Goal: Information Seeking & Learning: Learn about a topic

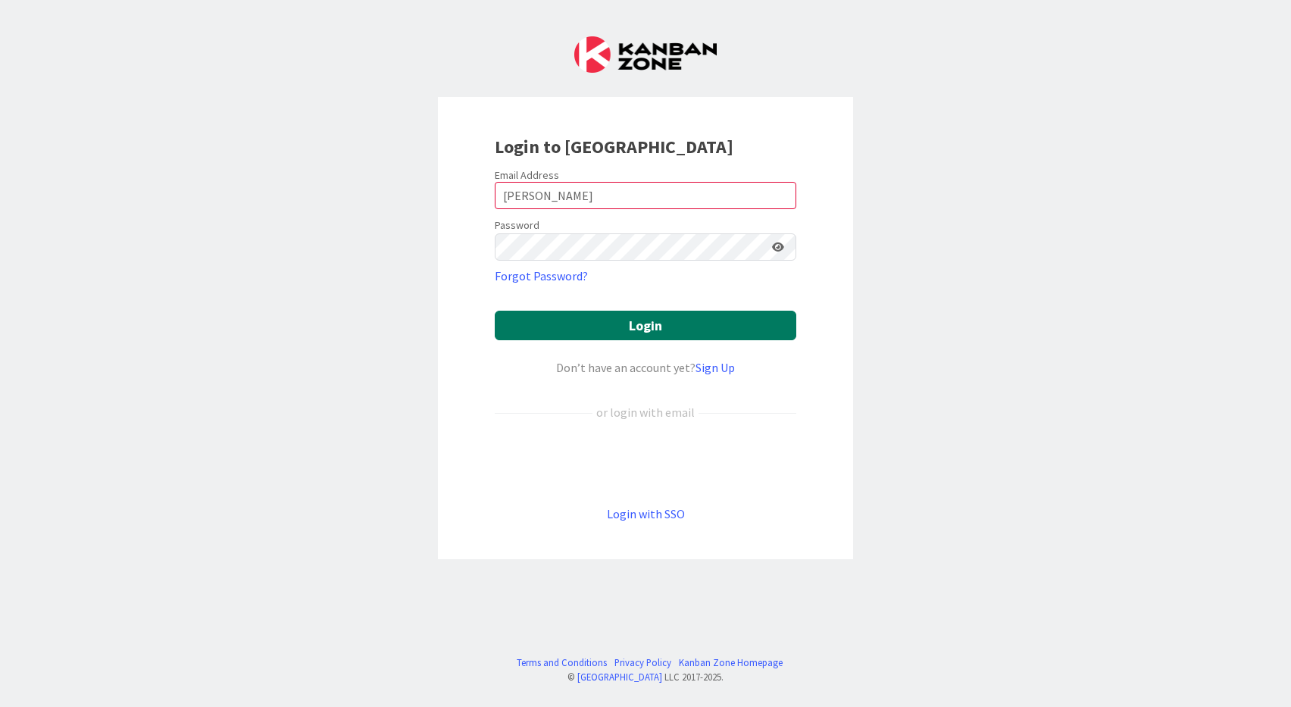
click at [684, 320] on button "Login" at bounding box center [646, 326] width 302 height 30
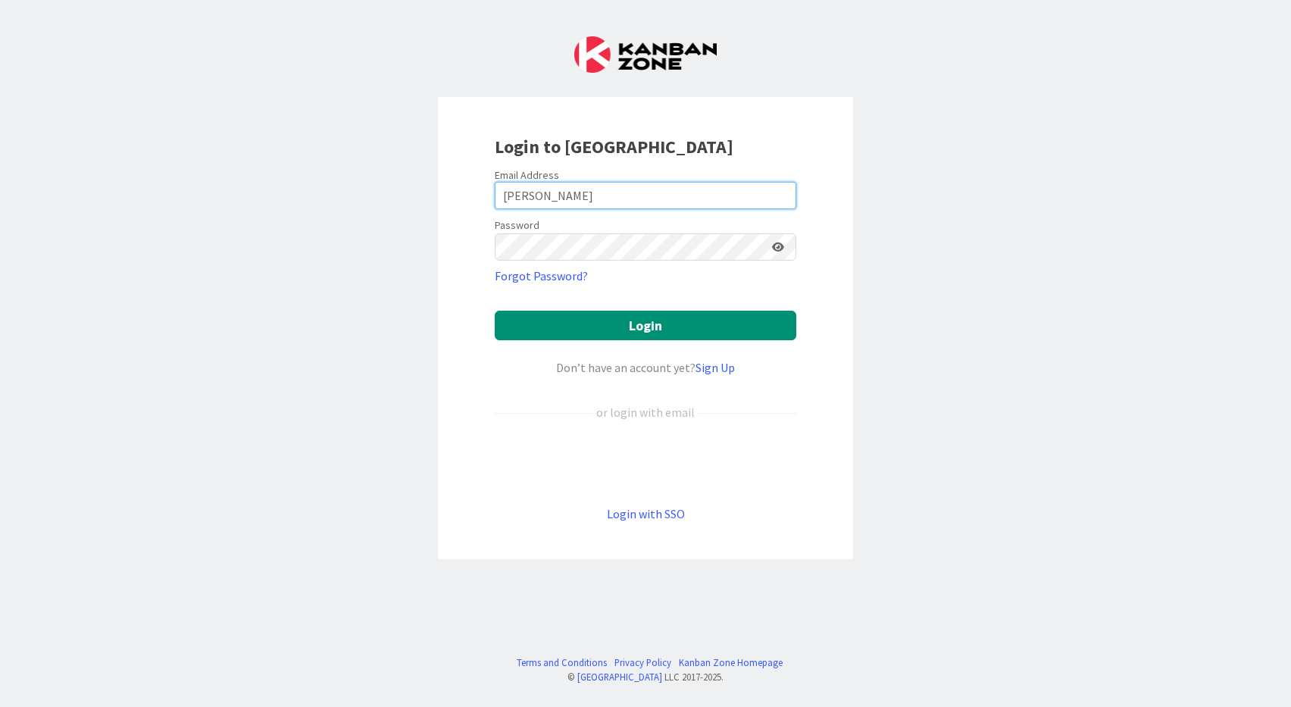
click at [660, 193] on input "Caron" at bounding box center [646, 195] width 302 height 27
click at [498, 195] on input "Caron" at bounding box center [646, 195] width 302 height 27
type input "tcaron@covenantprep.org"
click at [636, 294] on form "Email Address tcaron@covenantprep.org Password Forgot Password? Login Don’t hav…" at bounding box center [646, 345] width 302 height 355
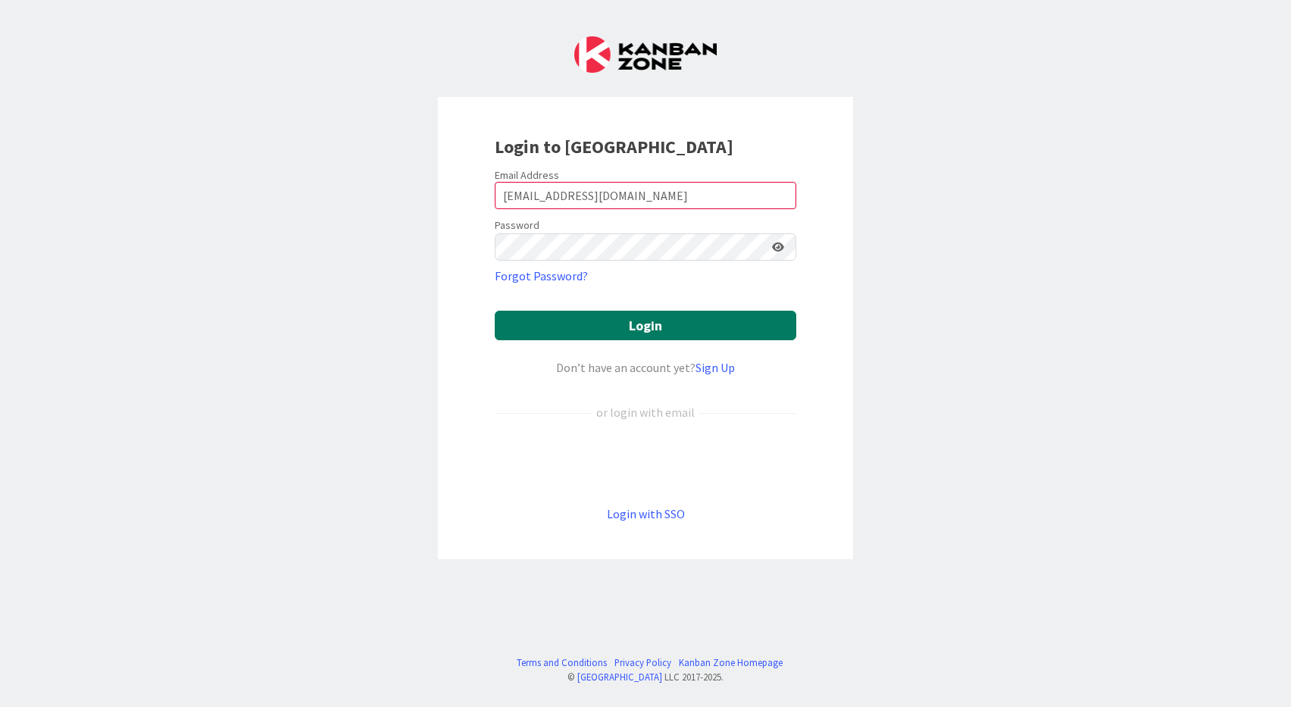
click at [656, 329] on button "Login" at bounding box center [646, 326] width 302 height 30
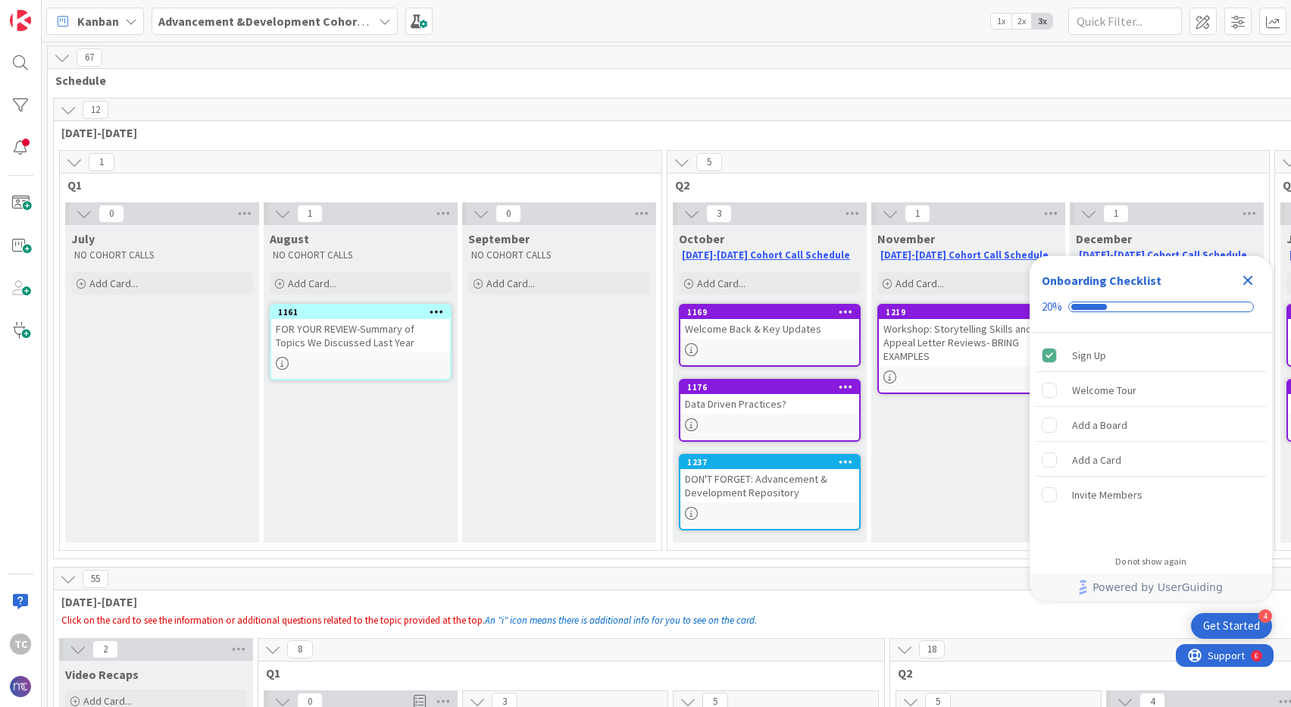
click at [1251, 279] on icon "Close Checklist" at bounding box center [1248, 280] width 18 height 18
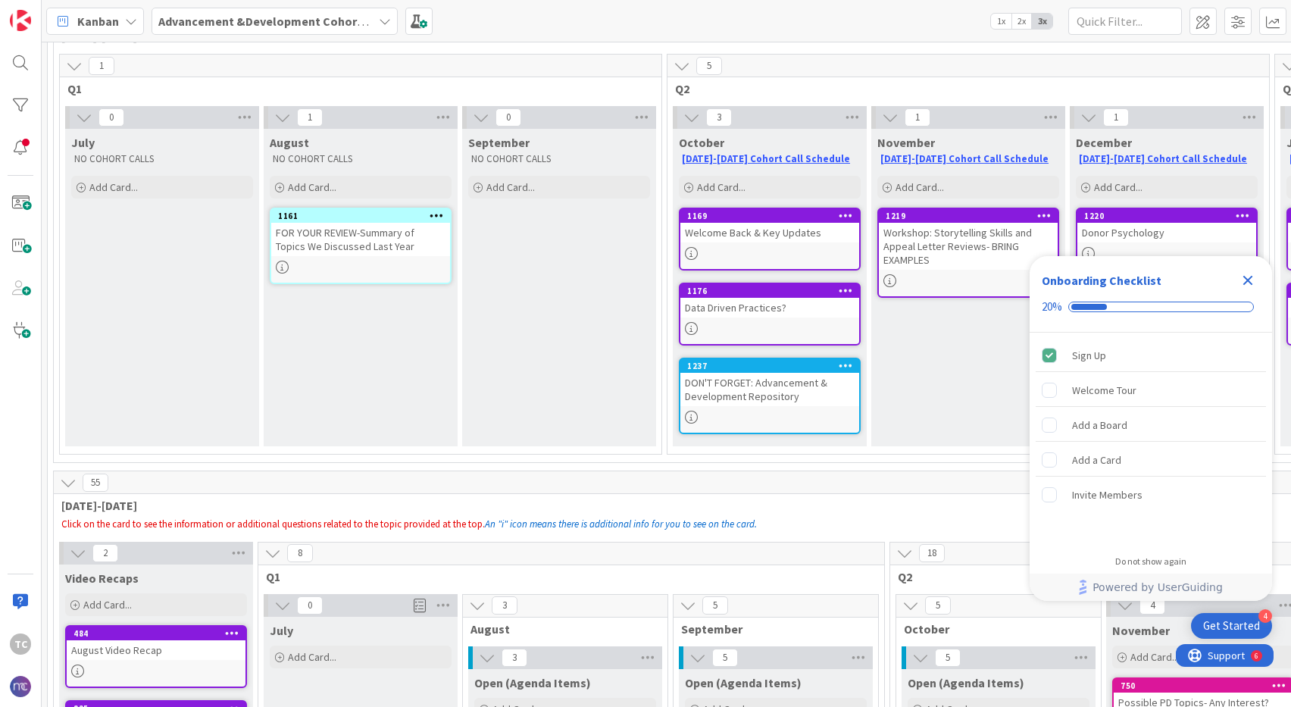
scroll to position [107, 0]
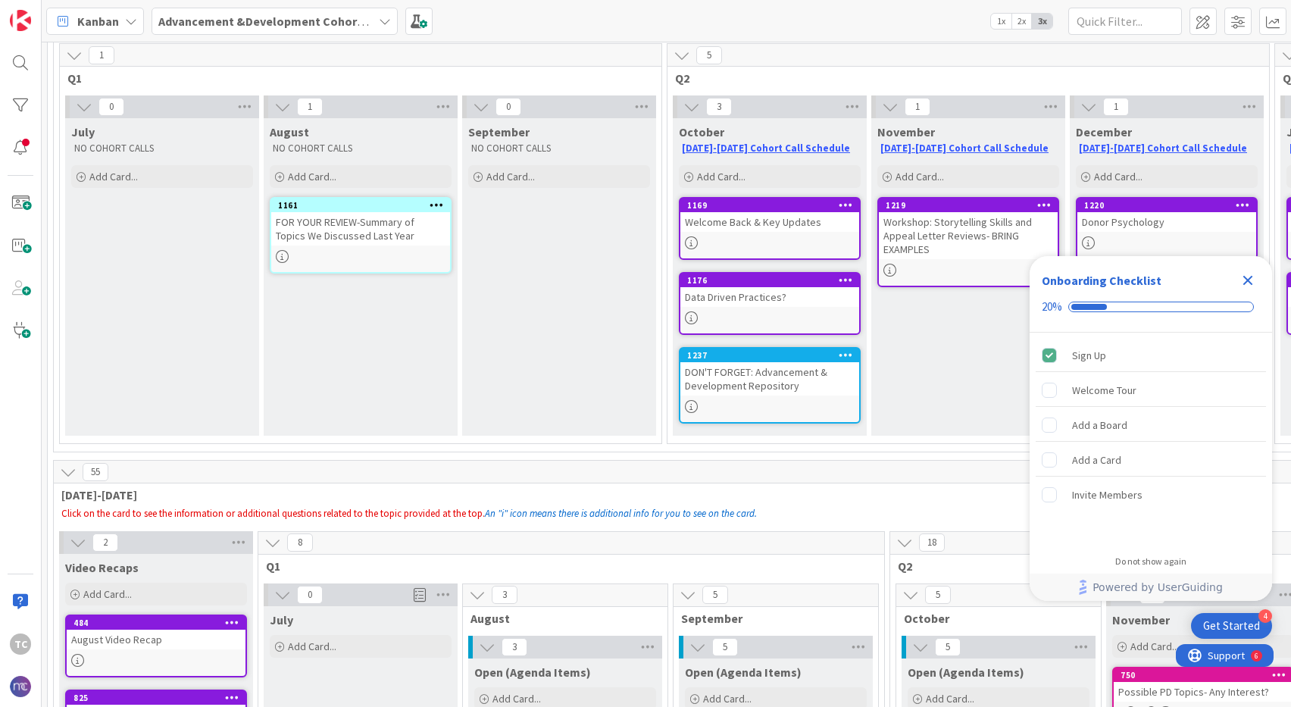
drag, startPoint x: 1251, startPoint y: 278, endPoint x: 1167, endPoint y: 399, distance: 147.1
click at [1251, 278] on icon "Close Checklist" at bounding box center [1248, 280] width 18 height 18
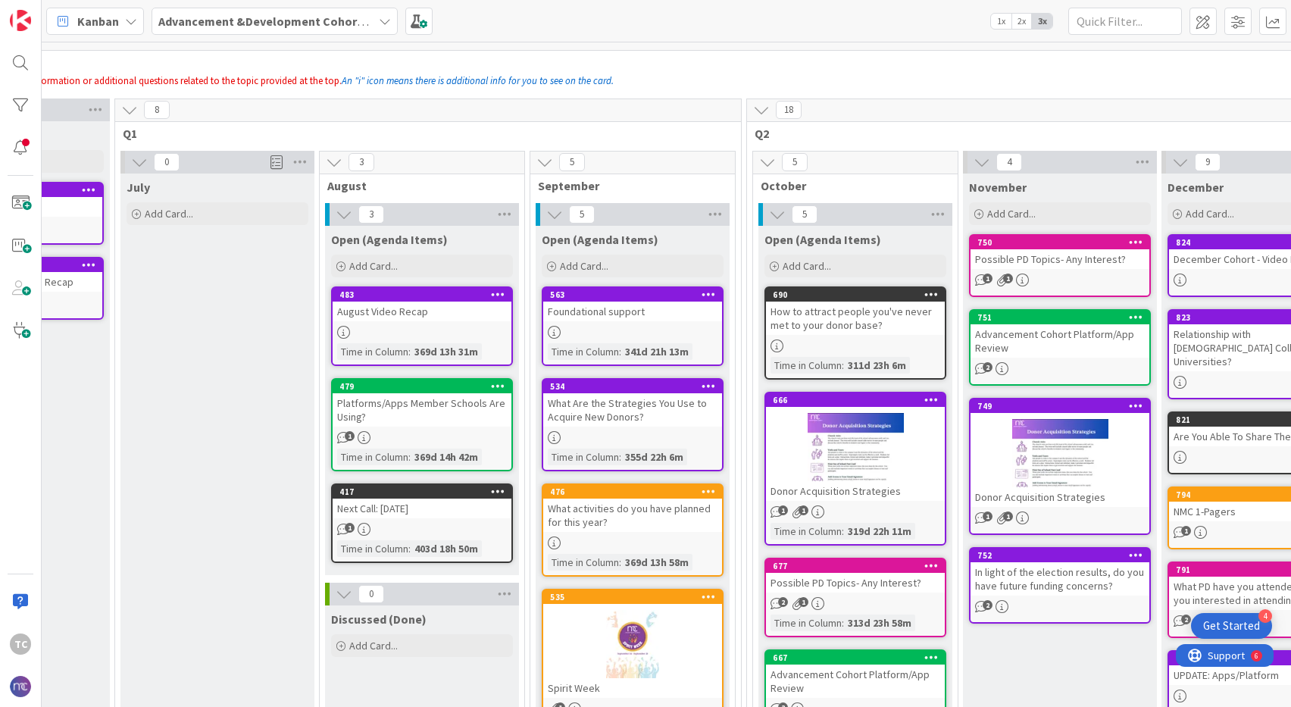
scroll to position [537, 143]
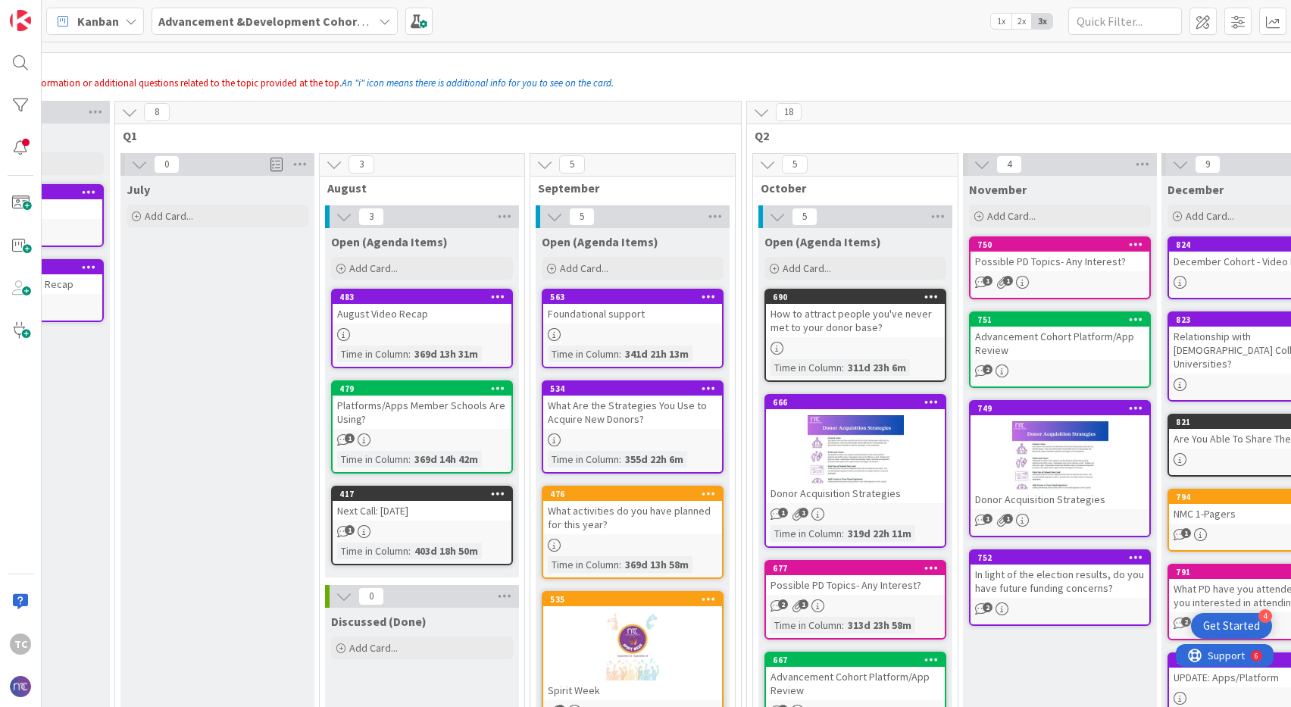
click at [795, 192] on span "October" at bounding box center [850, 187] width 178 height 15
click at [766, 164] on icon at bounding box center [767, 164] width 17 height 17
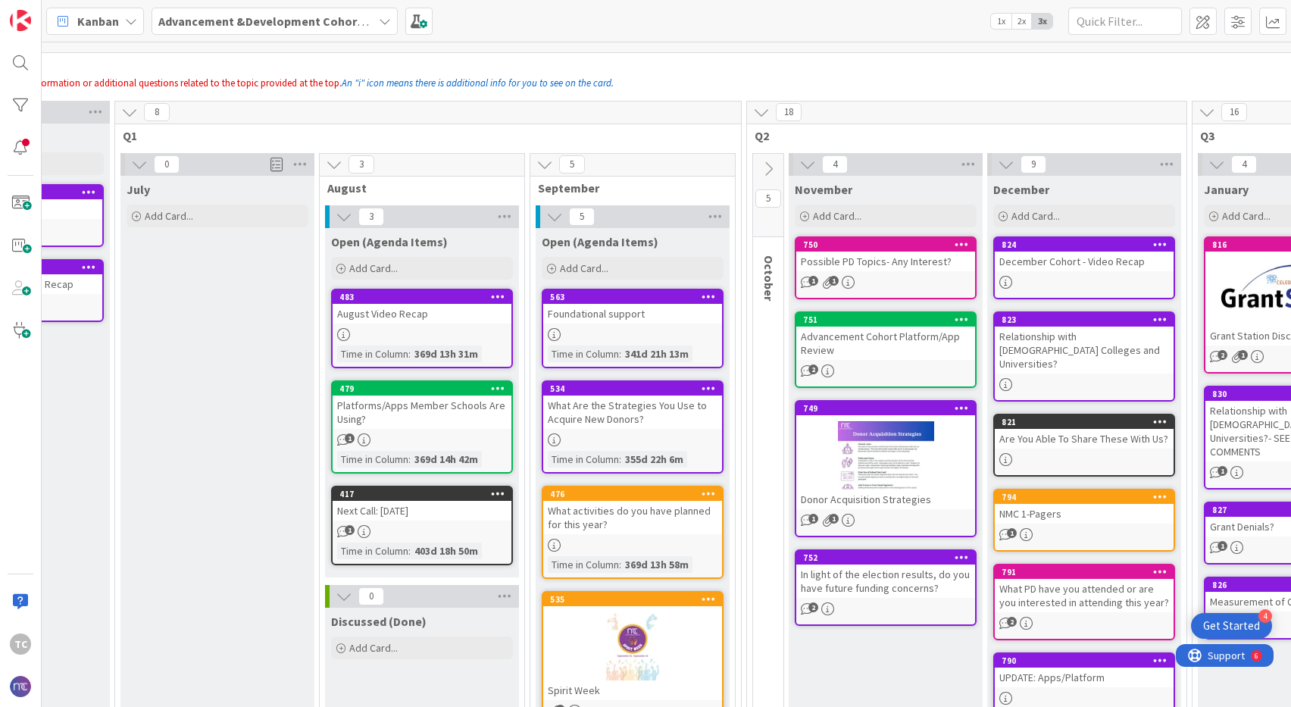
click at [766, 164] on icon at bounding box center [768, 169] width 17 height 17
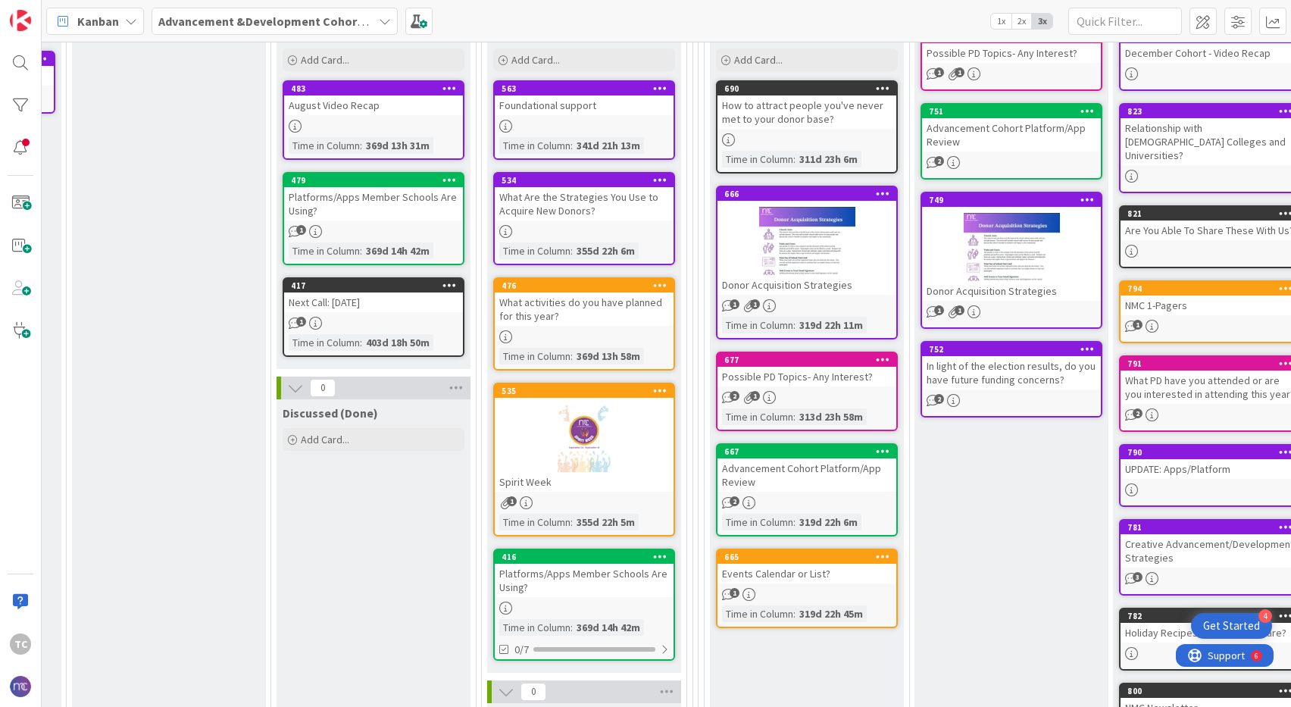
scroll to position [779, 192]
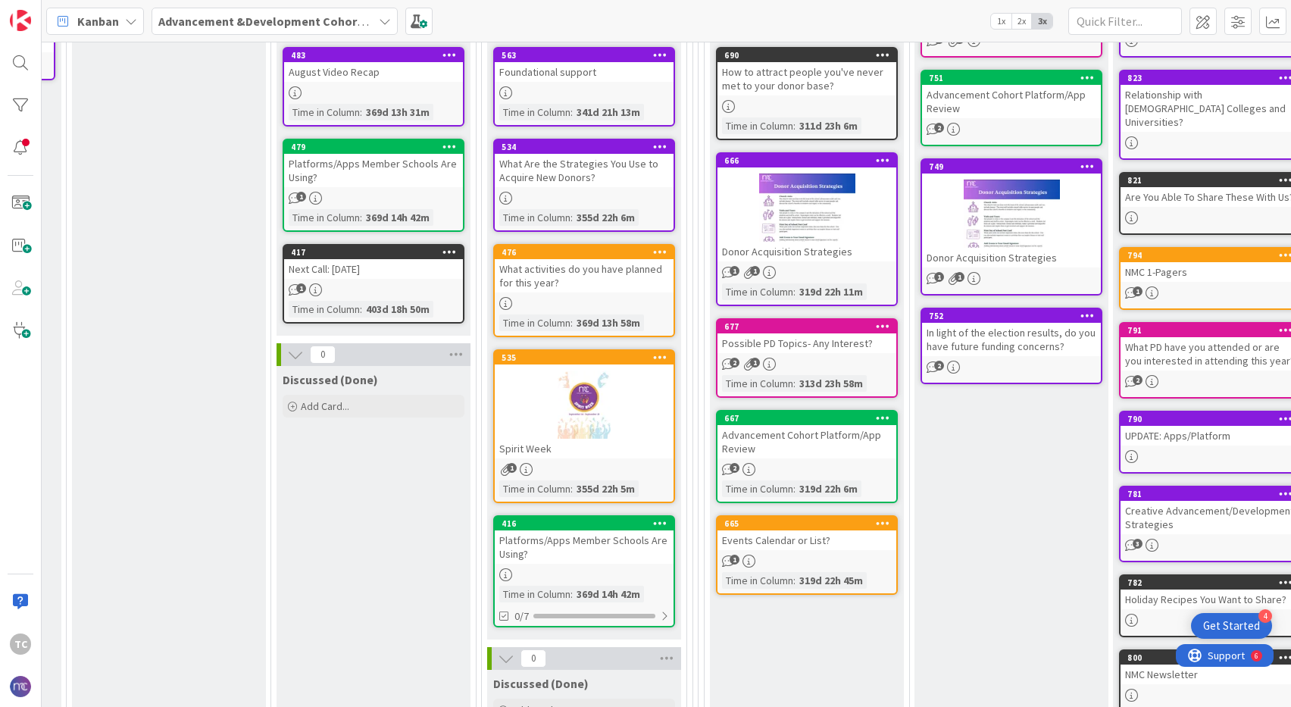
click at [773, 449] on div "Advancement Cohort Platform/App Review" at bounding box center [806, 441] width 179 height 33
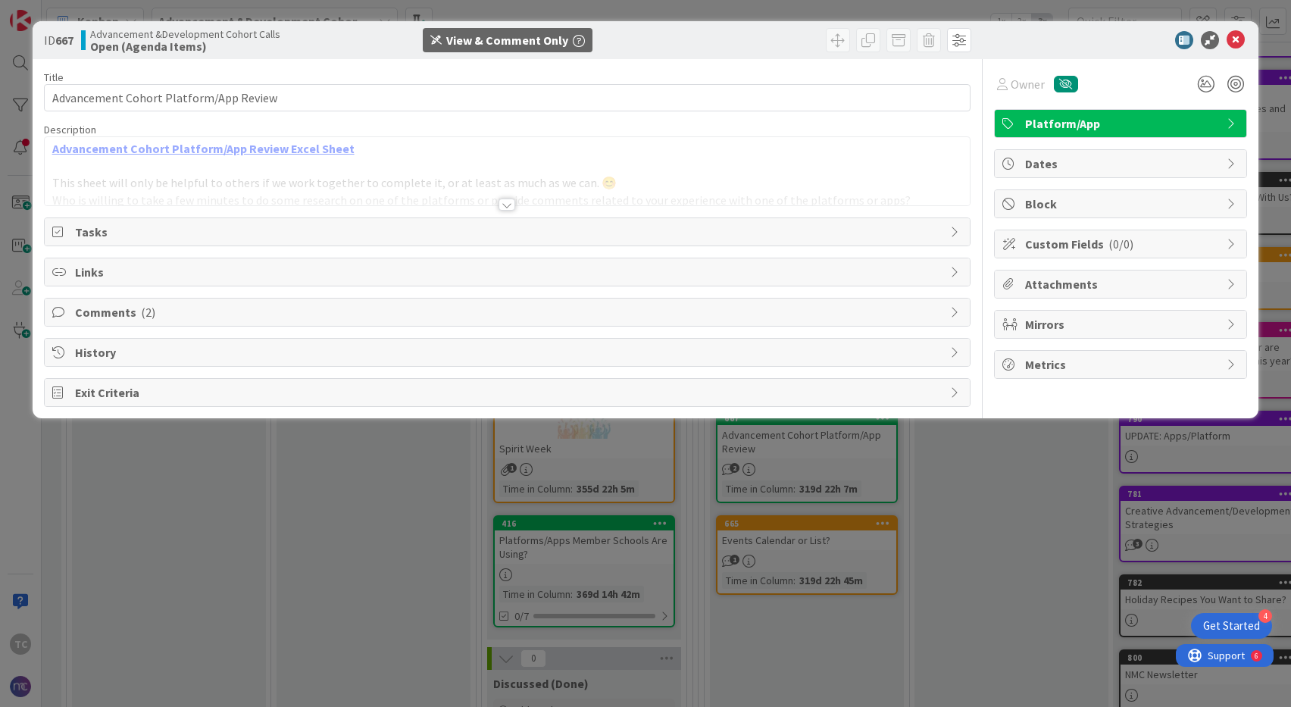
click at [98, 276] on span "Links" at bounding box center [509, 272] width 868 height 18
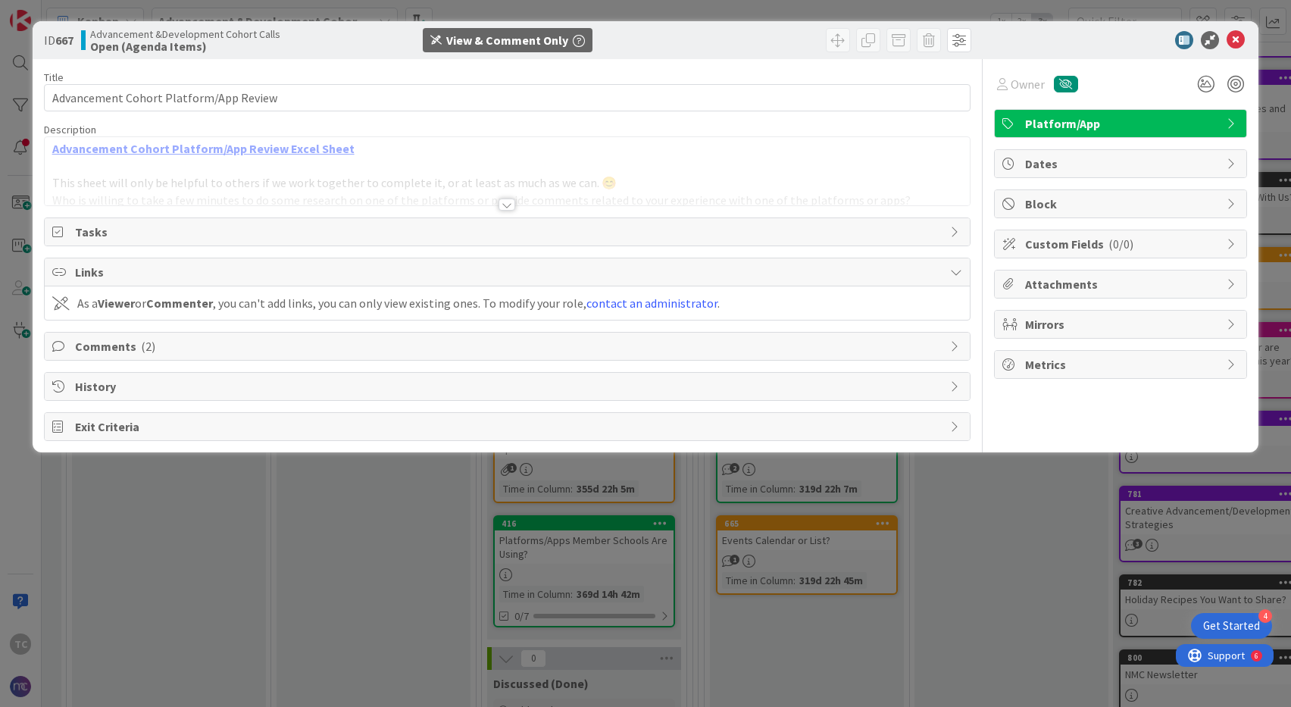
click at [105, 237] on span "Tasks" at bounding box center [509, 232] width 868 height 18
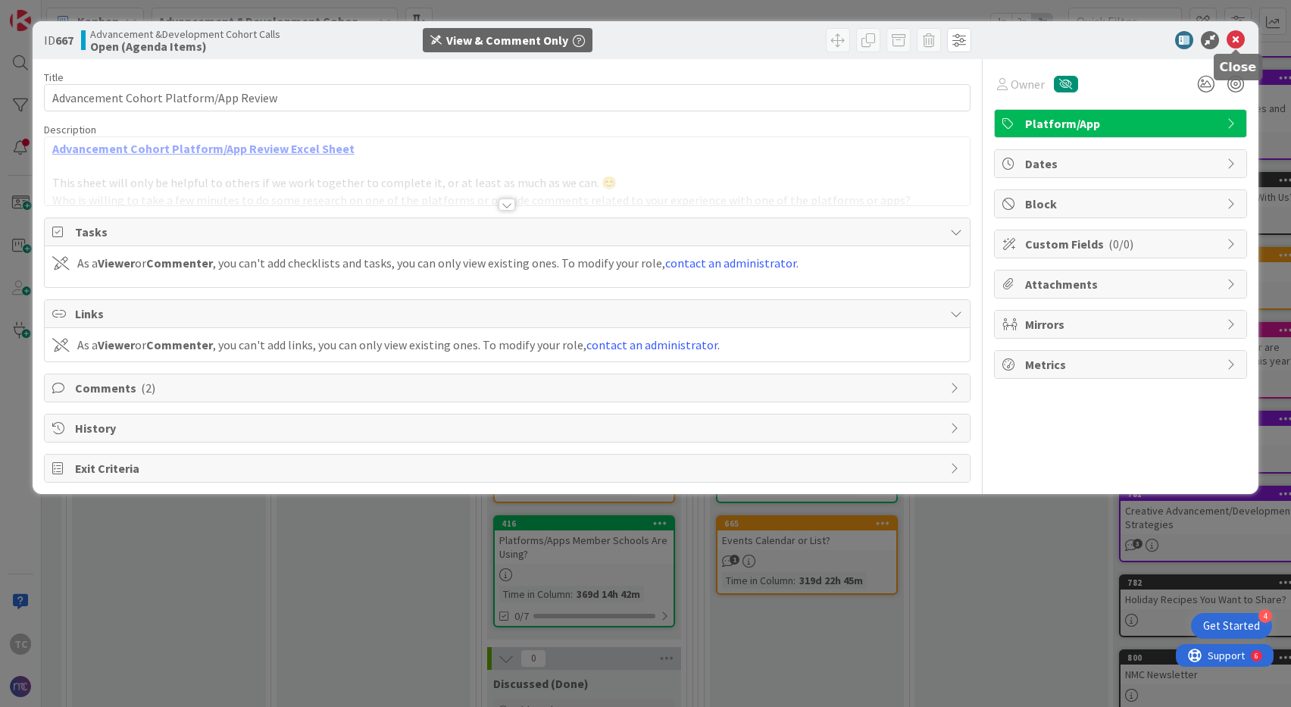
click at [1236, 35] on icon at bounding box center [1235, 40] width 18 height 18
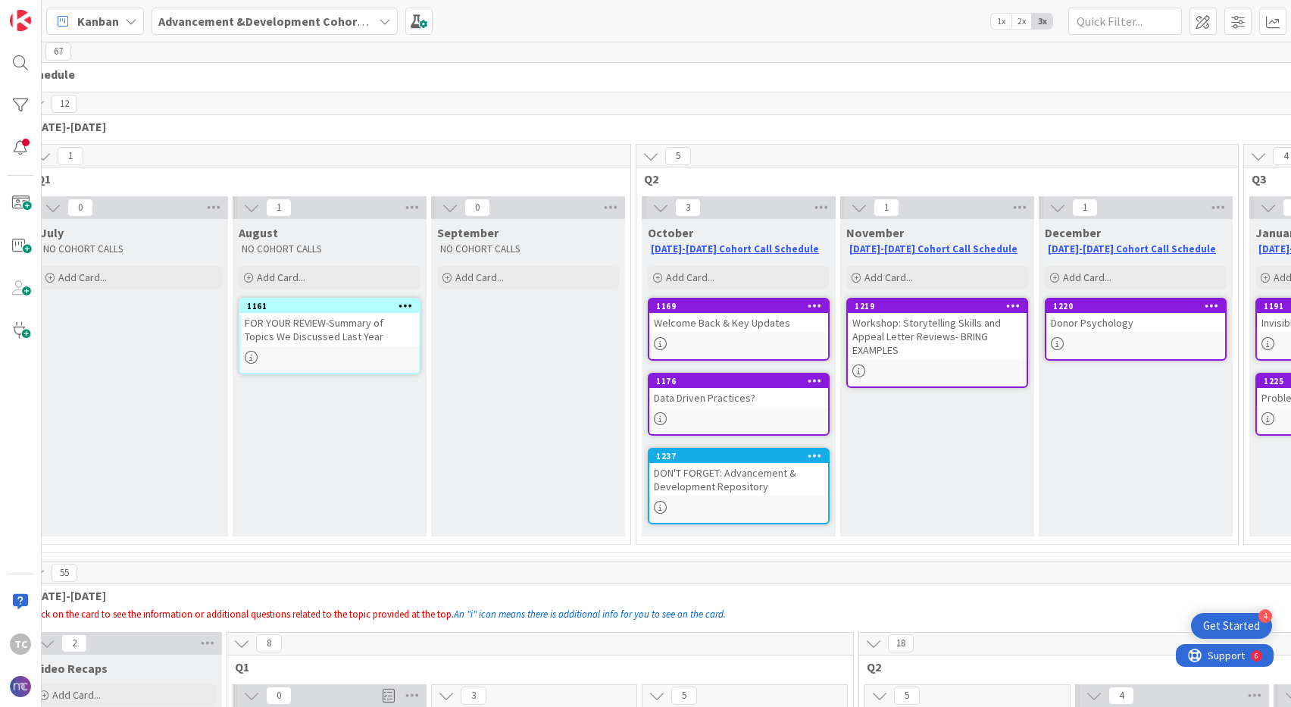
scroll to position [6, 0]
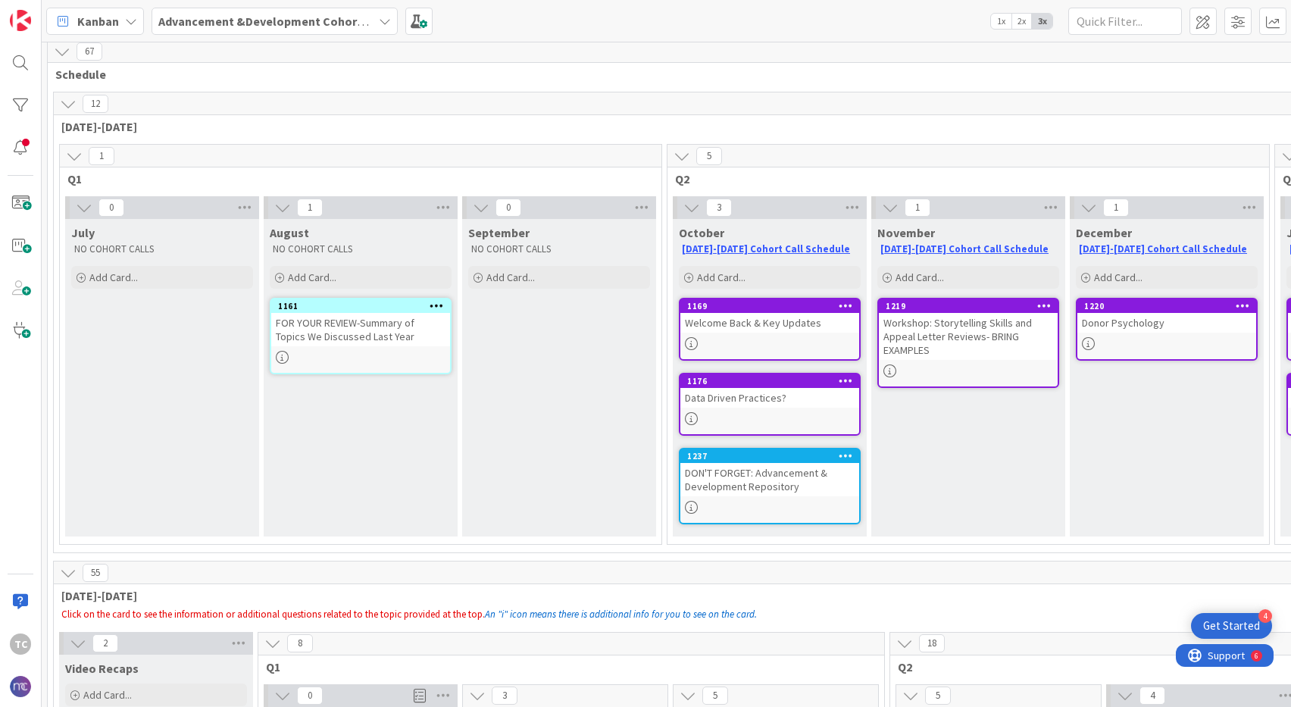
click at [690, 207] on icon at bounding box center [691, 207] width 17 height 17
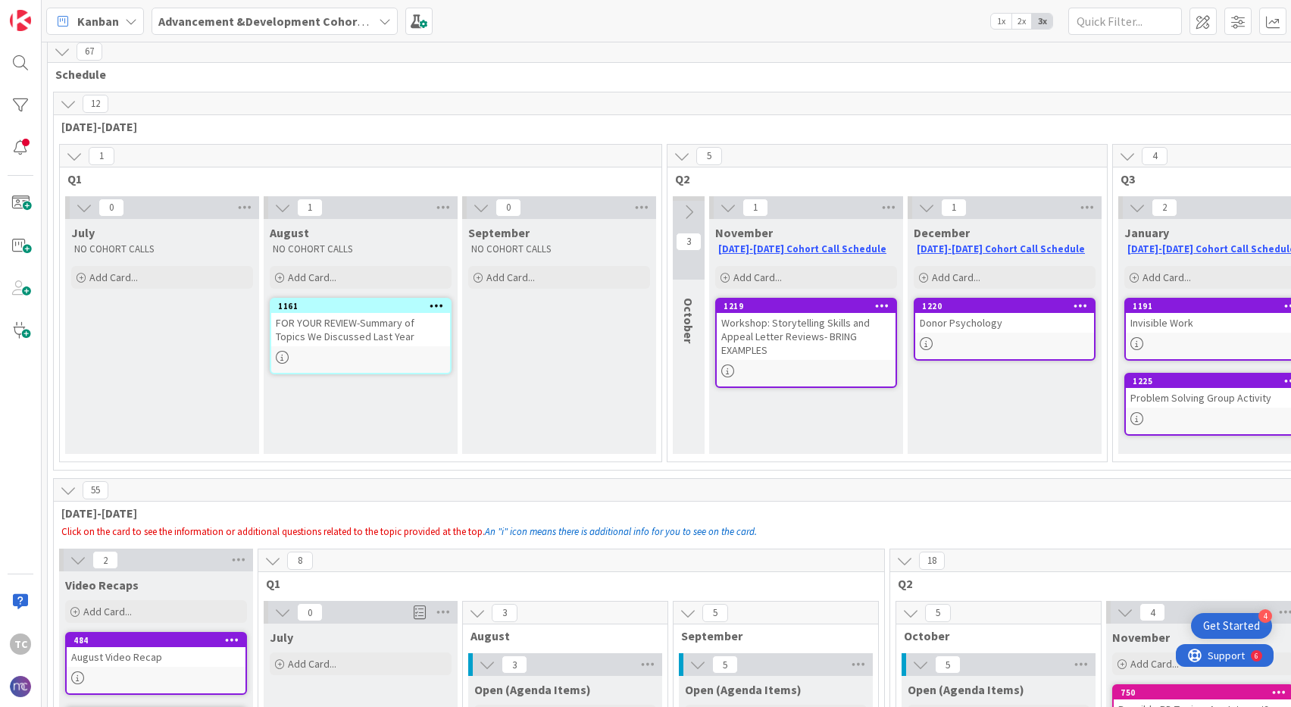
click at [683, 210] on icon at bounding box center [688, 212] width 17 height 17
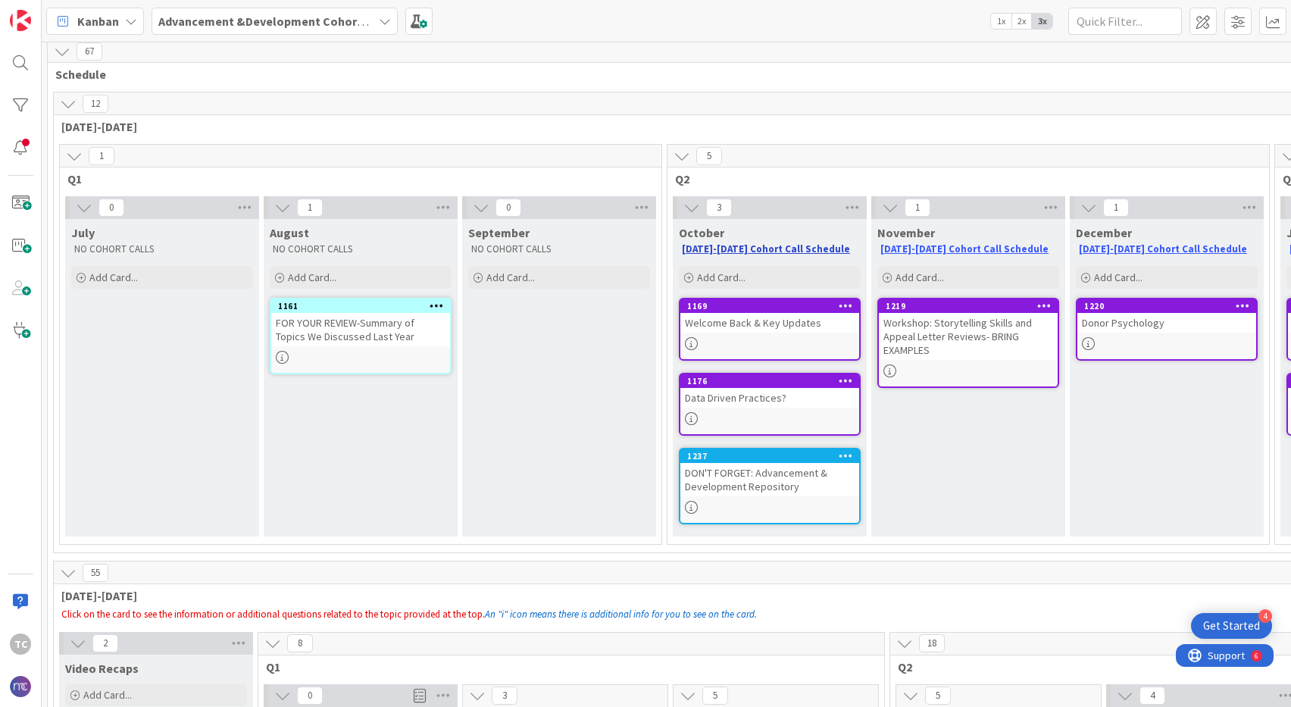
click at [723, 248] on link "[DATE]-[DATE] Cohort Call Schedule" at bounding box center [766, 248] width 168 height 13
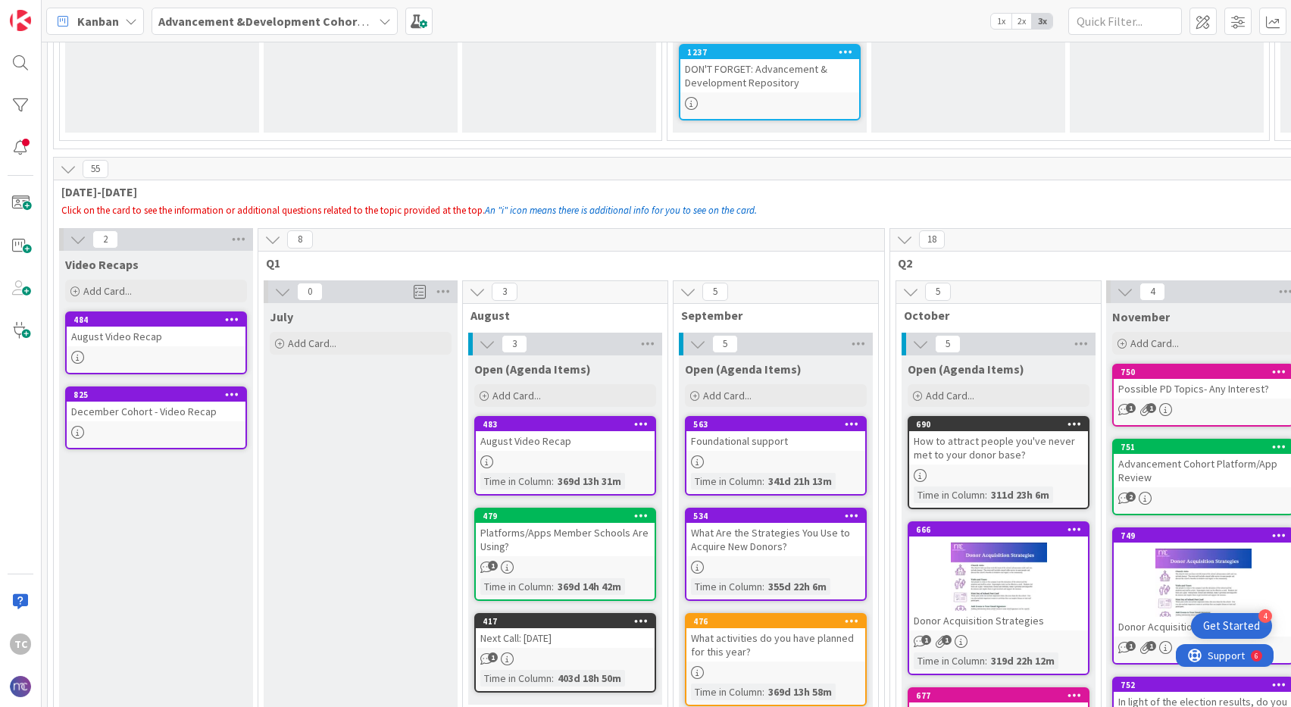
scroll to position [335, 0]
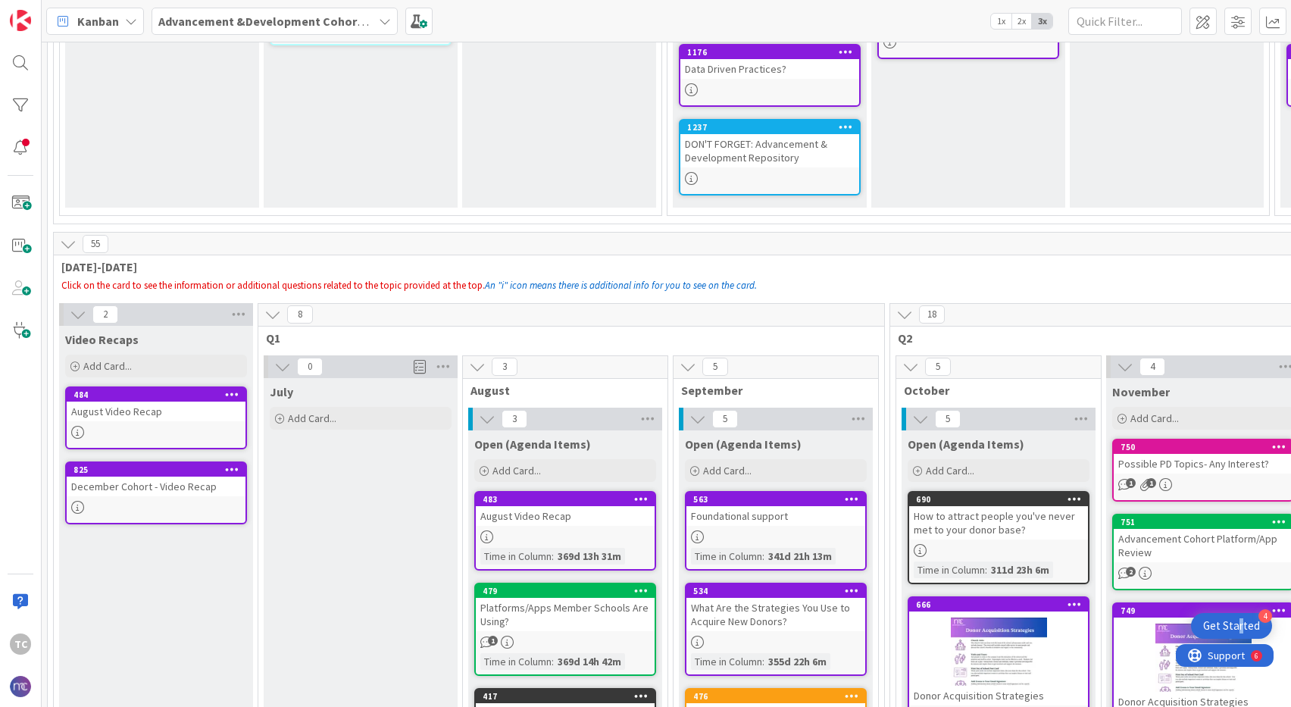
click at [1242, 629] on div "Get Started" at bounding box center [1231, 625] width 57 height 15
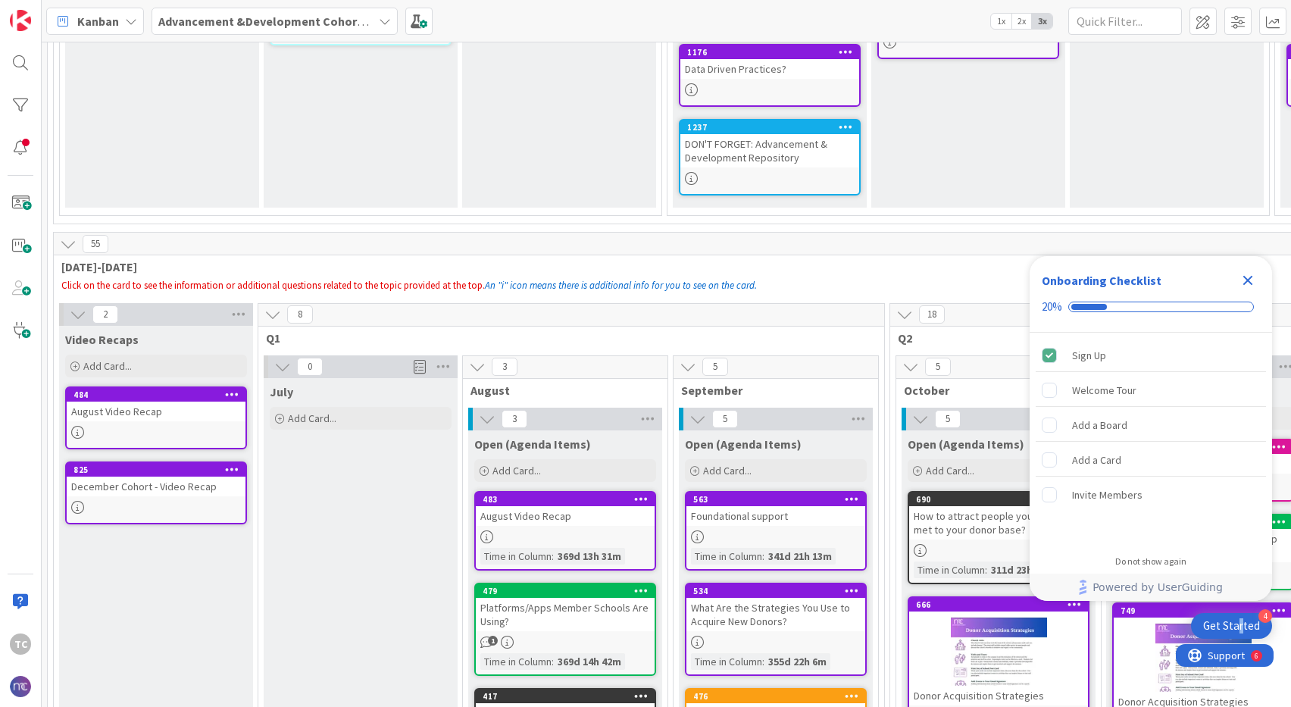
scroll to position [0, 0]
click at [1225, 662] on span "Support" at bounding box center [1224, 654] width 37 height 18
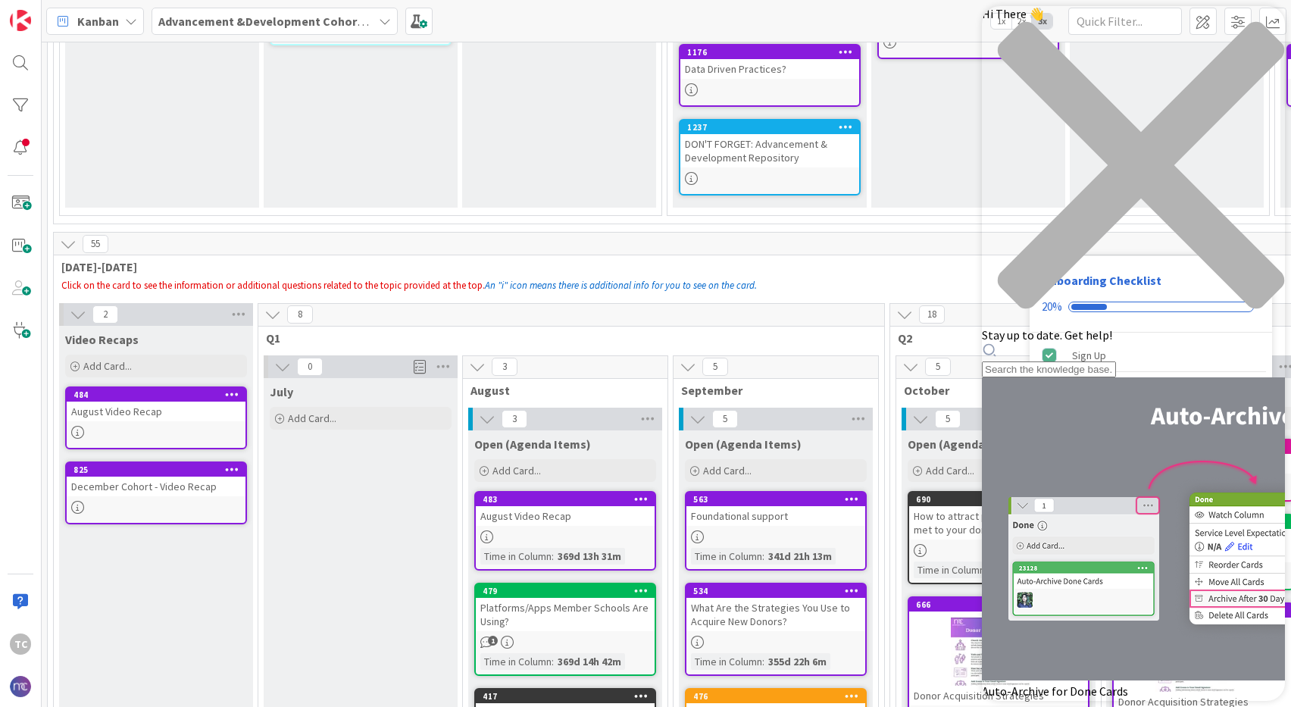
scroll to position [100, 0]
